Goal: Task Accomplishment & Management: Manage account settings

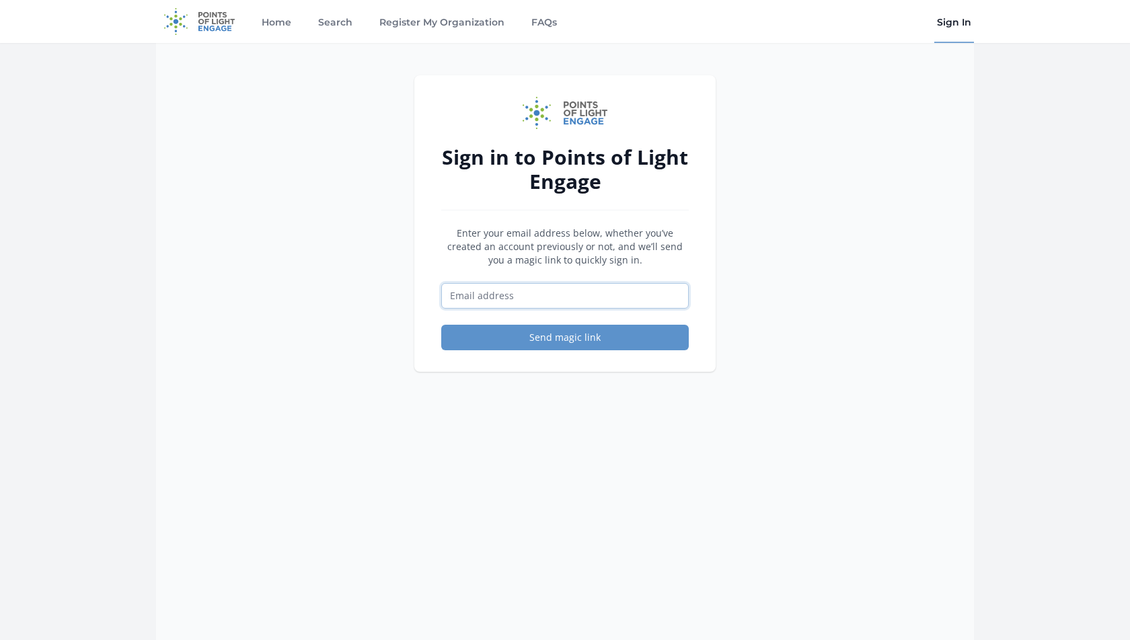
click at [541, 299] on input "Email address" at bounding box center [564, 296] width 247 height 26
type input "[EMAIL_ADDRESS][DOMAIN_NAME]"
click at [574, 338] on button "Send magic link" at bounding box center [564, 338] width 247 height 26
click at [570, 338] on button "Send magic link" at bounding box center [564, 338] width 247 height 26
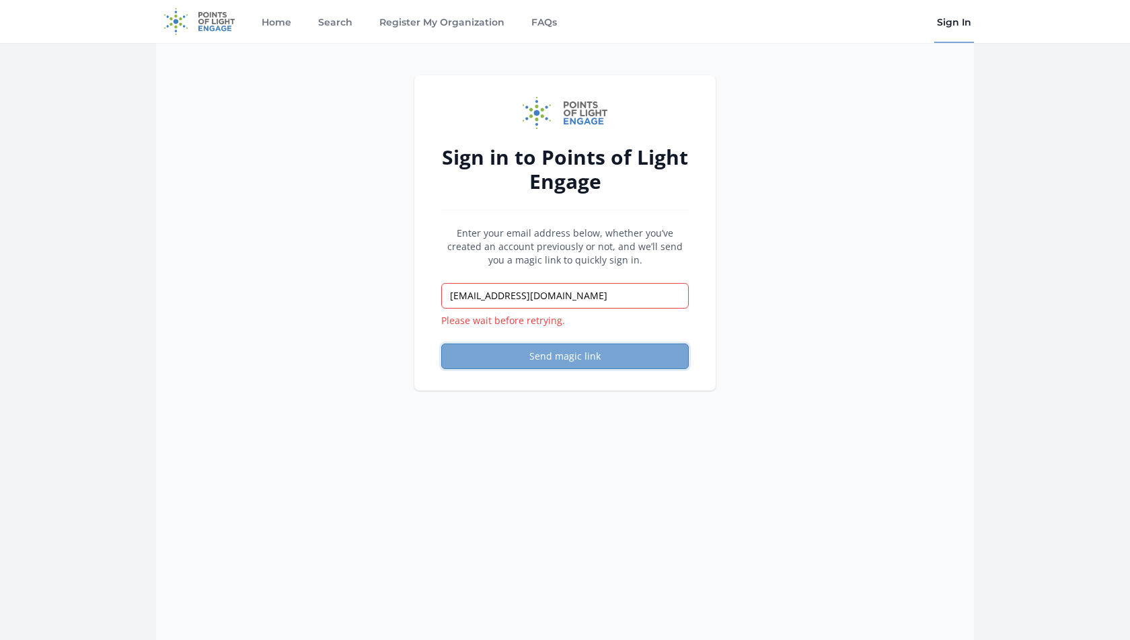
click at [557, 358] on button "Send magic link" at bounding box center [564, 357] width 247 height 26
